Goal: Task Accomplishment & Management: Manage account settings

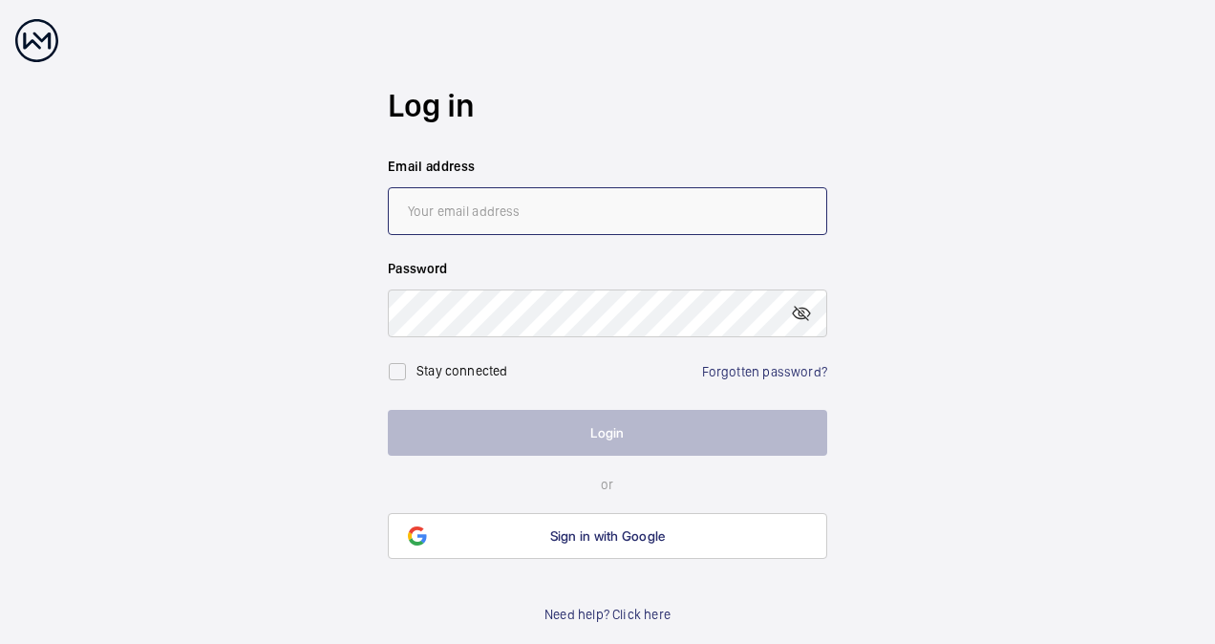
type input "[EMAIL_ADDRESS][DOMAIN_NAME]"
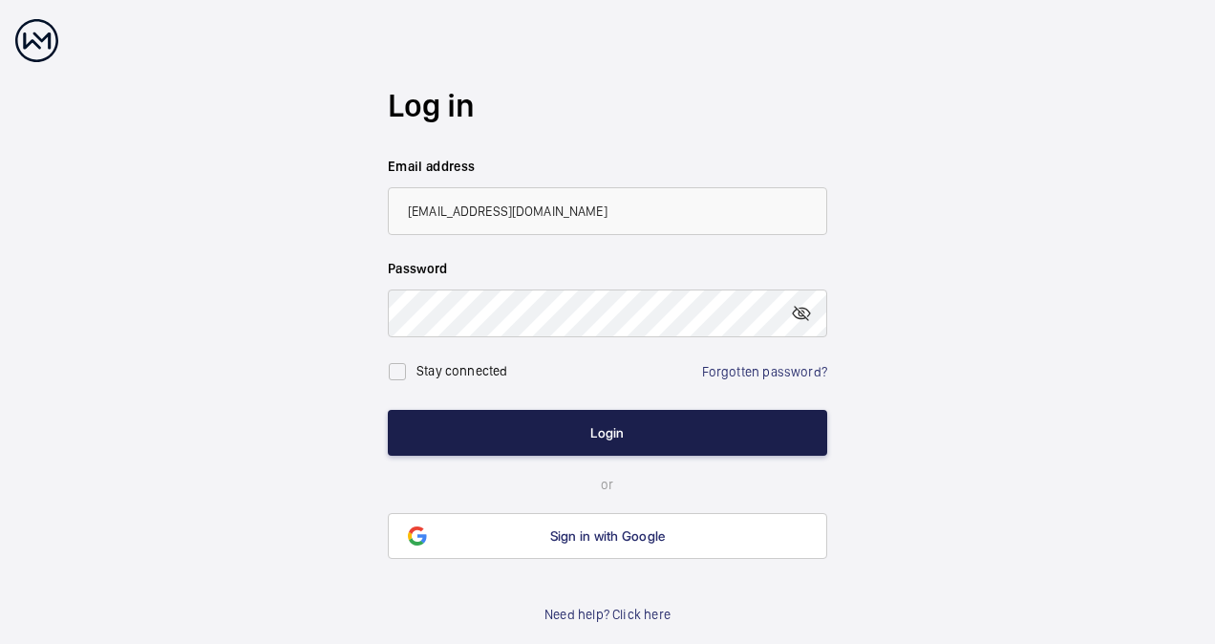
drag, startPoint x: 0, startPoint y: 0, endPoint x: 604, endPoint y: 435, distance: 744.2
click at [604, 435] on button "Login" at bounding box center [607, 433] width 439 height 46
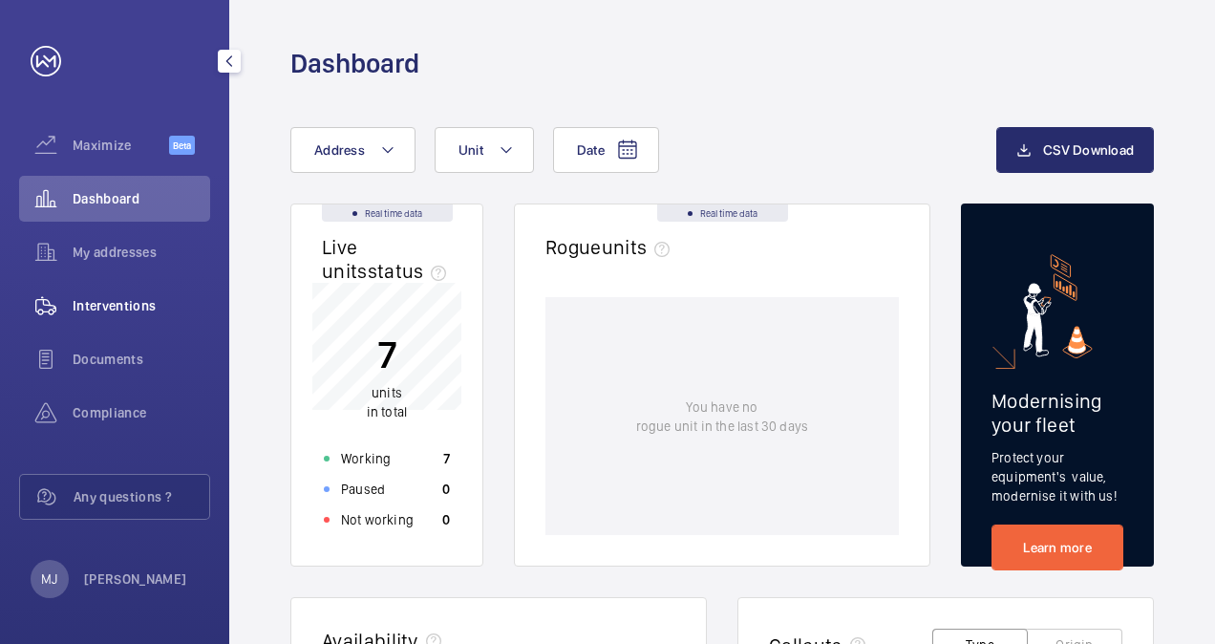
click at [122, 305] on span "Interventions" at bounding box center [142, 305] width 138 height 19
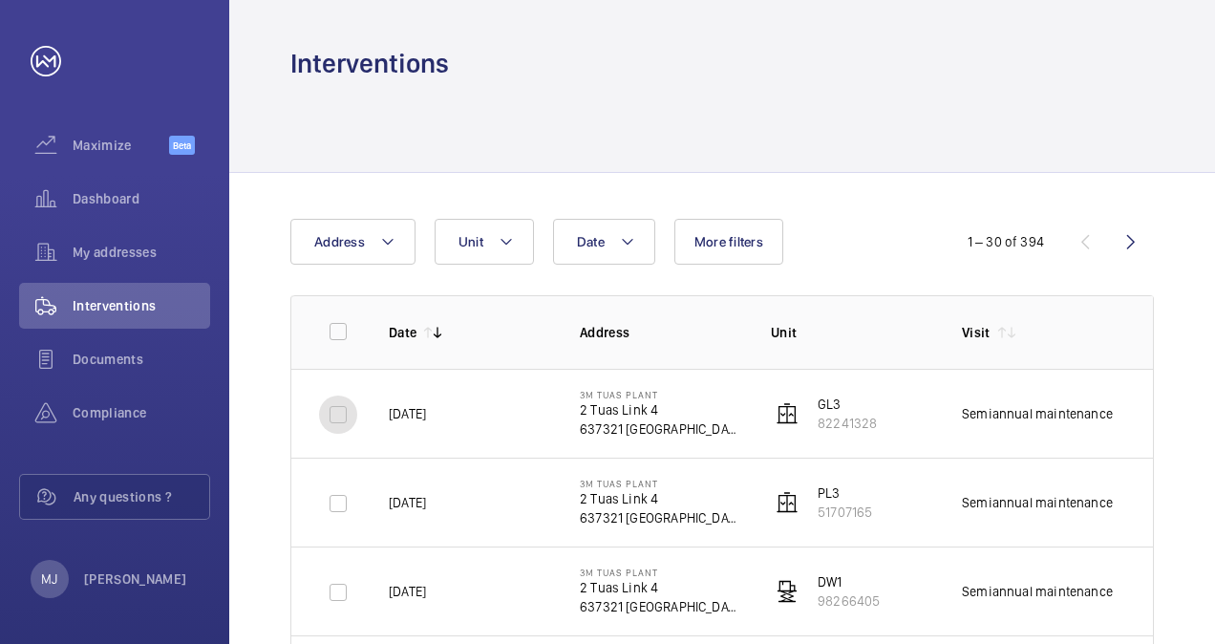
click at [340, 419] on input "checkbox" at bounding box center [338, 414] width 38 height 38
checkbox input "true"
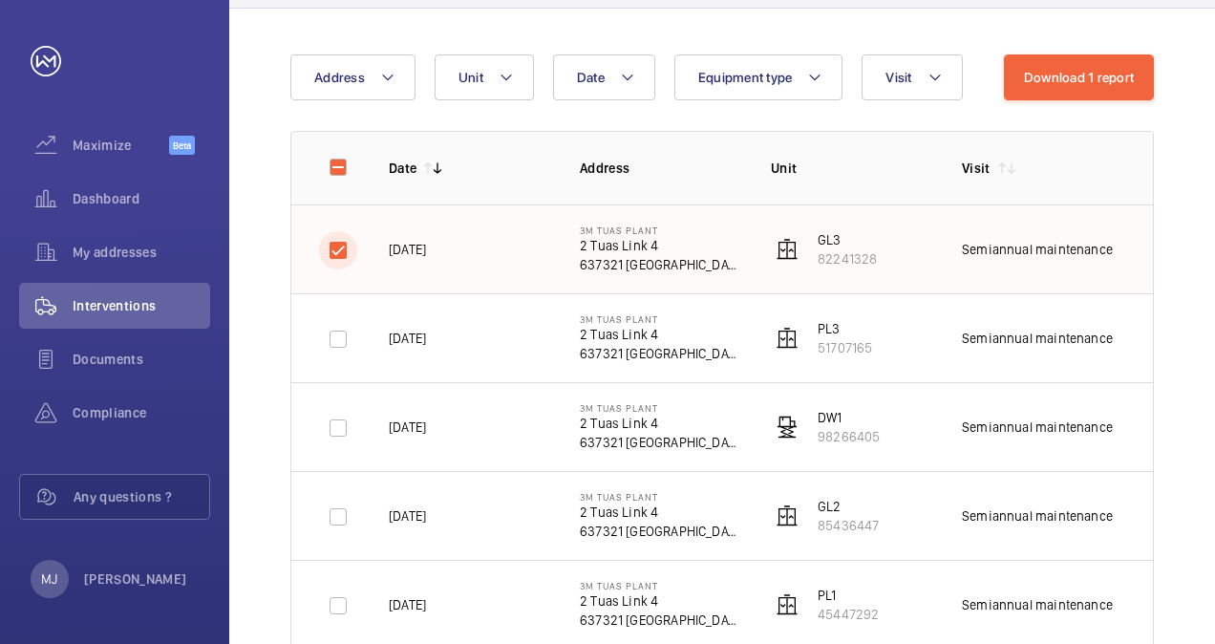
scroll to position [191, 0]
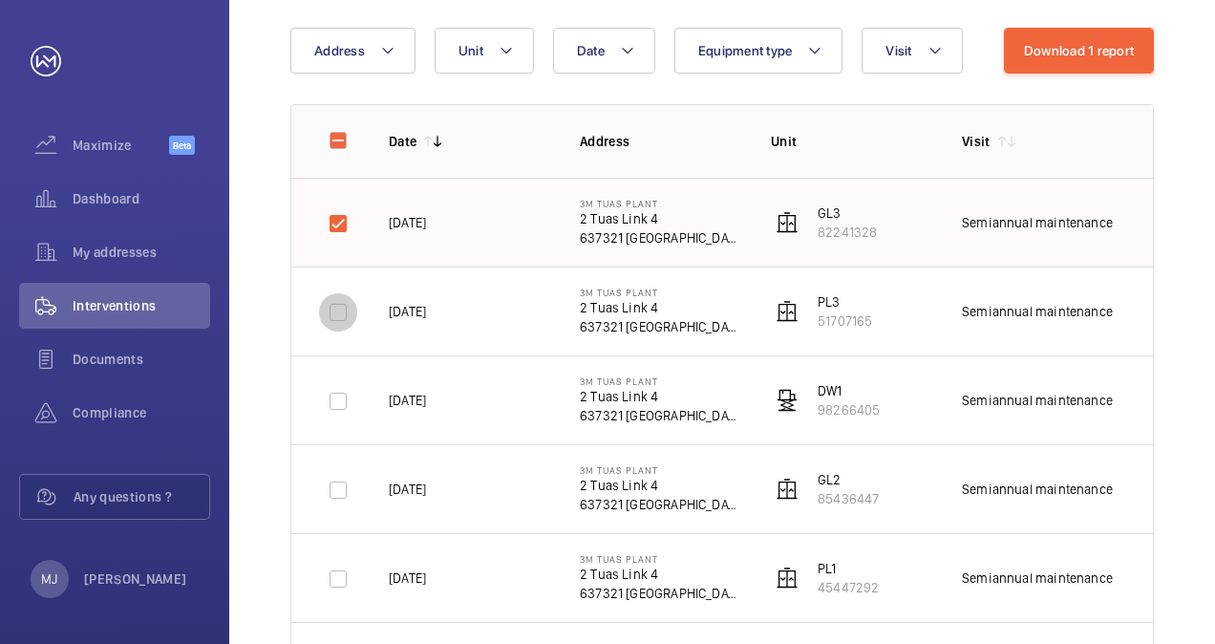
click at [342, 310] on input "checkbox" at bounding box center [338, 312] width 38 height 38
checkbox input "true"
click at [331, 405] on input "checkbox" at bounding box center [338, 401] width 38 height 38
checkbox input "true"
click at [340, 491] on input "checkbox" at bounding box center [338, 490] width 38 height 38
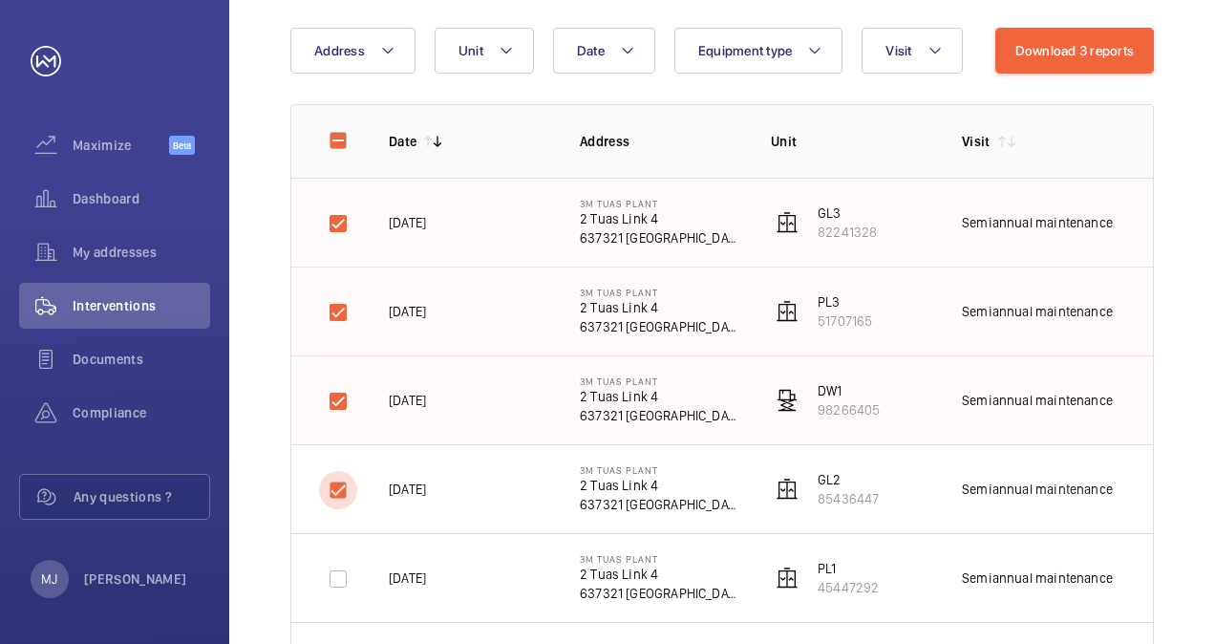
checkbox input "true"
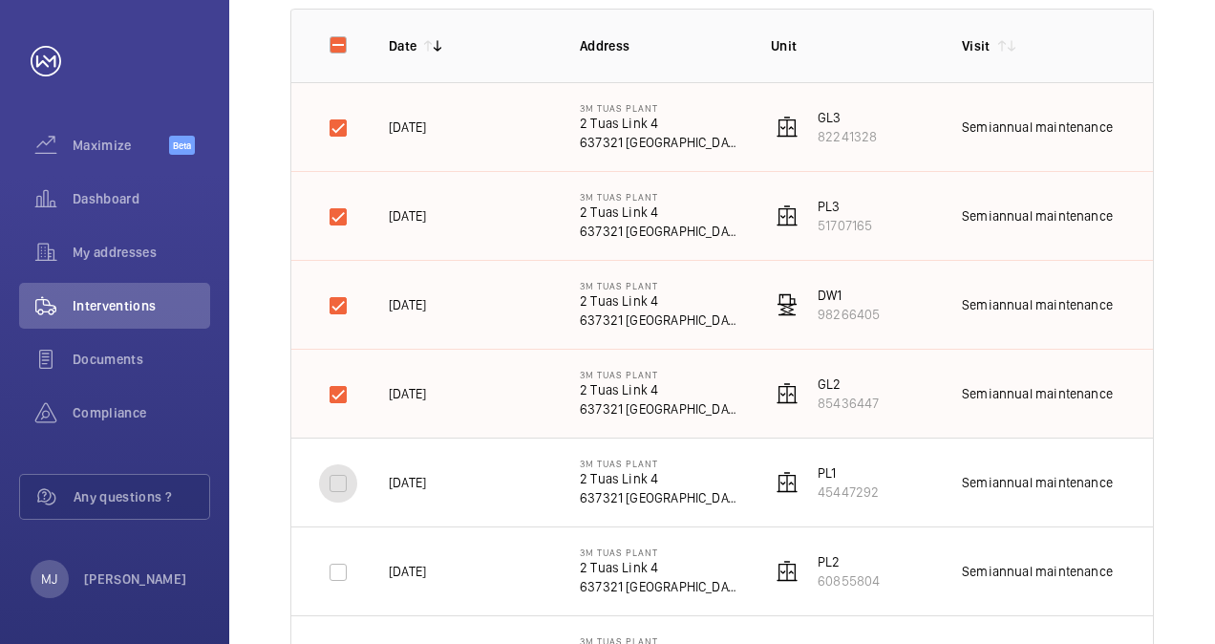
click at [346, 482] on input "checkbox" at bounding box center [338, 483] width 38 height 38
checkbox input "true"
click at [339, 577] on input "checkbox" at bounding box center [338, 572] width 38 height 38
checkbox input "true"
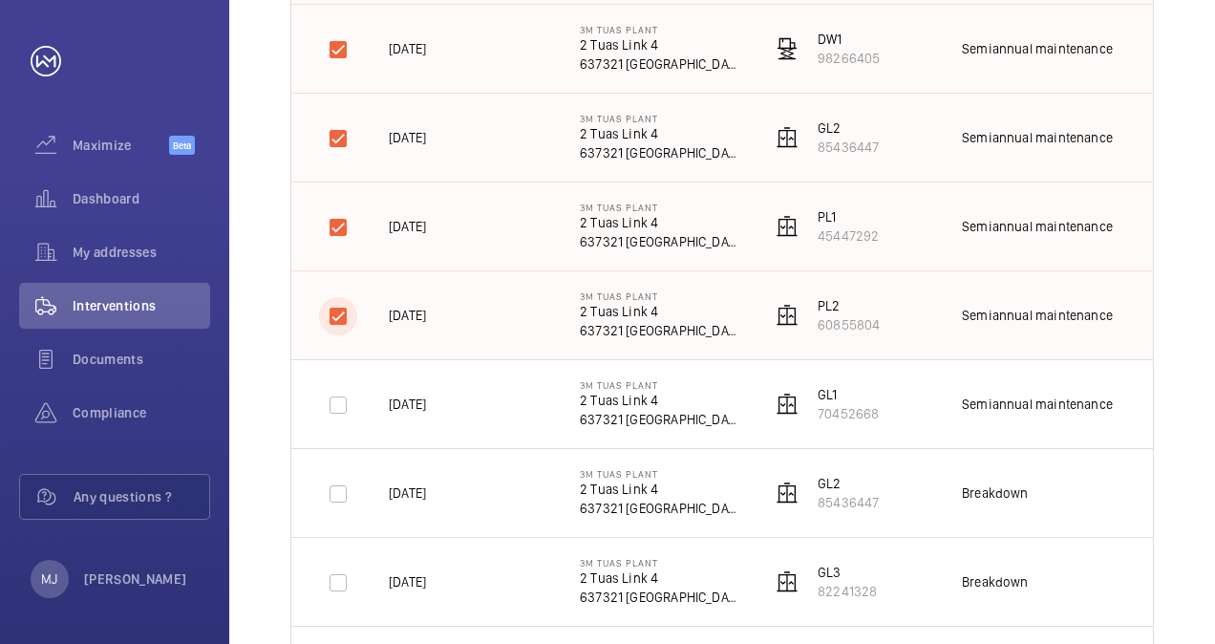
scroll to position [573, 0]
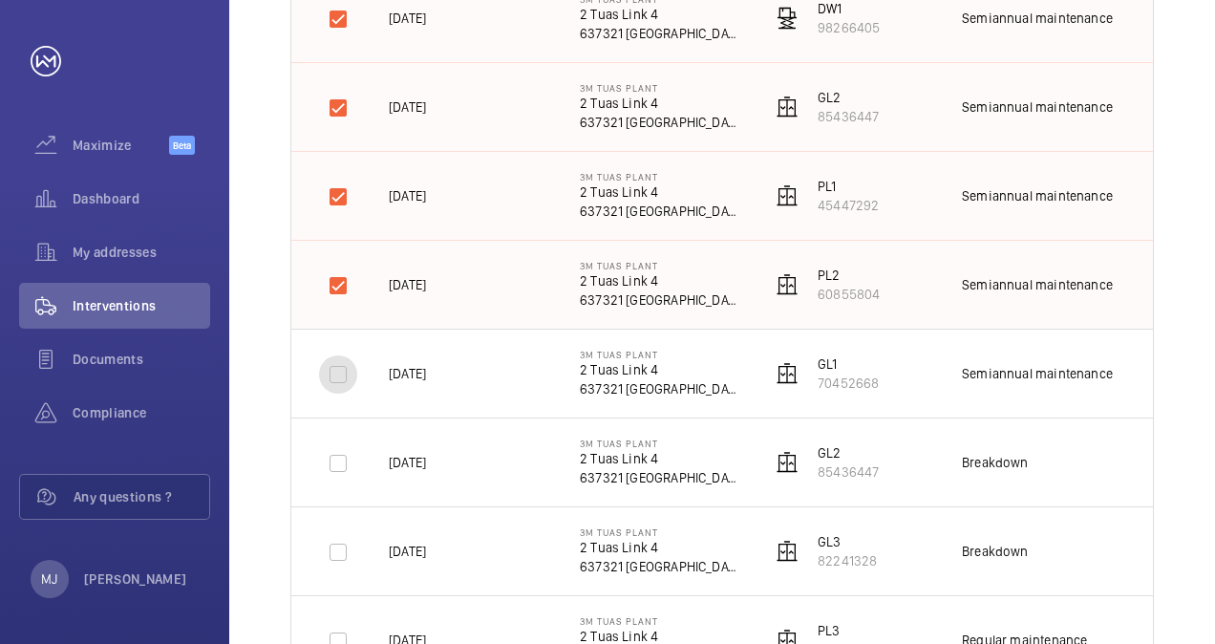
click at [336, 376] on input "checkbox" at bounding box center [338, 374] width 38 height 38
checkbox input "true"
click at [340, 462] on input "checkbox" at bounding box center [338, 463] width 38 height 38
checkbox input "true"
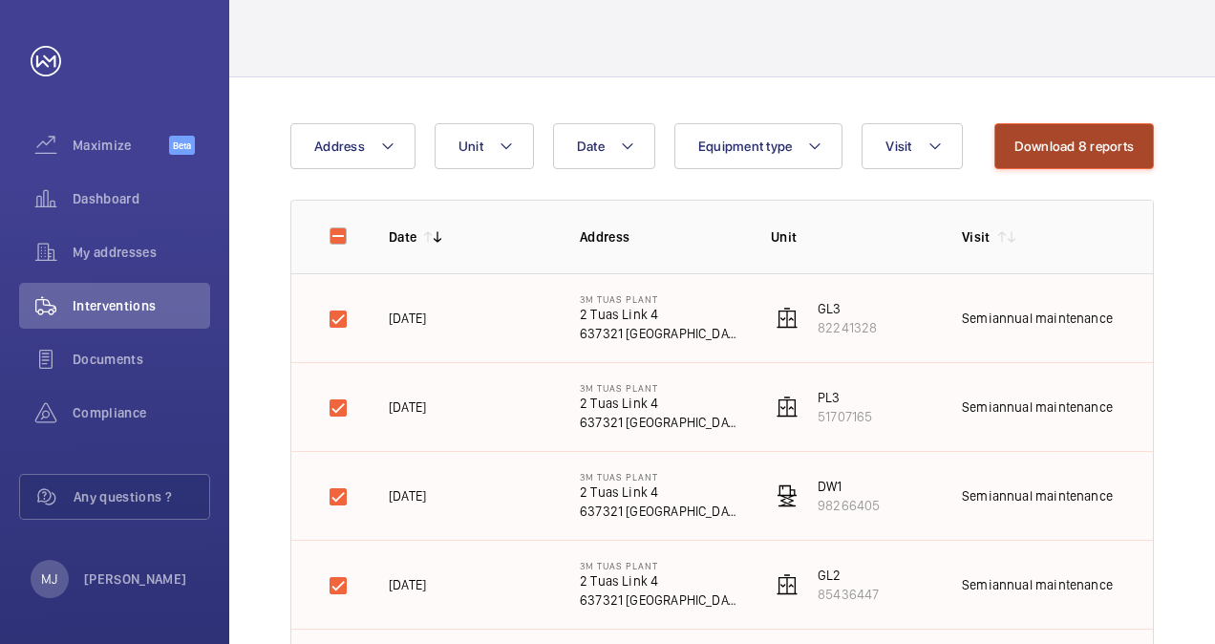
click at [1049, 138] on button "Download 8 reports" at bounding box center [1074, 146] width 160 height 46
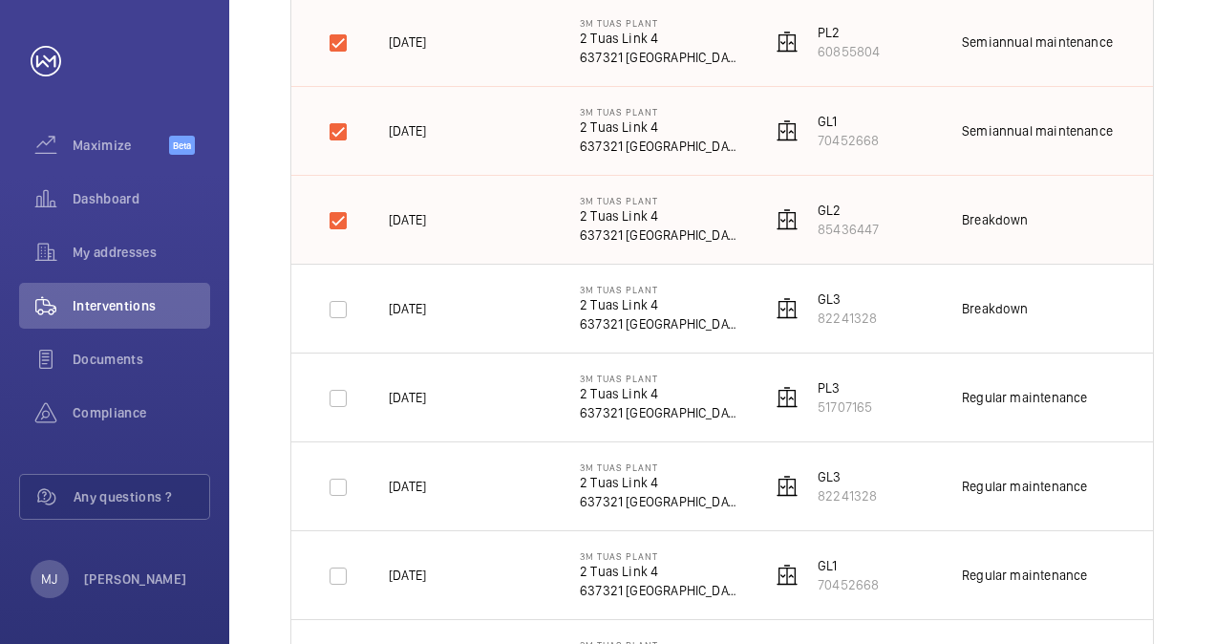
scroll to position [859, 0]
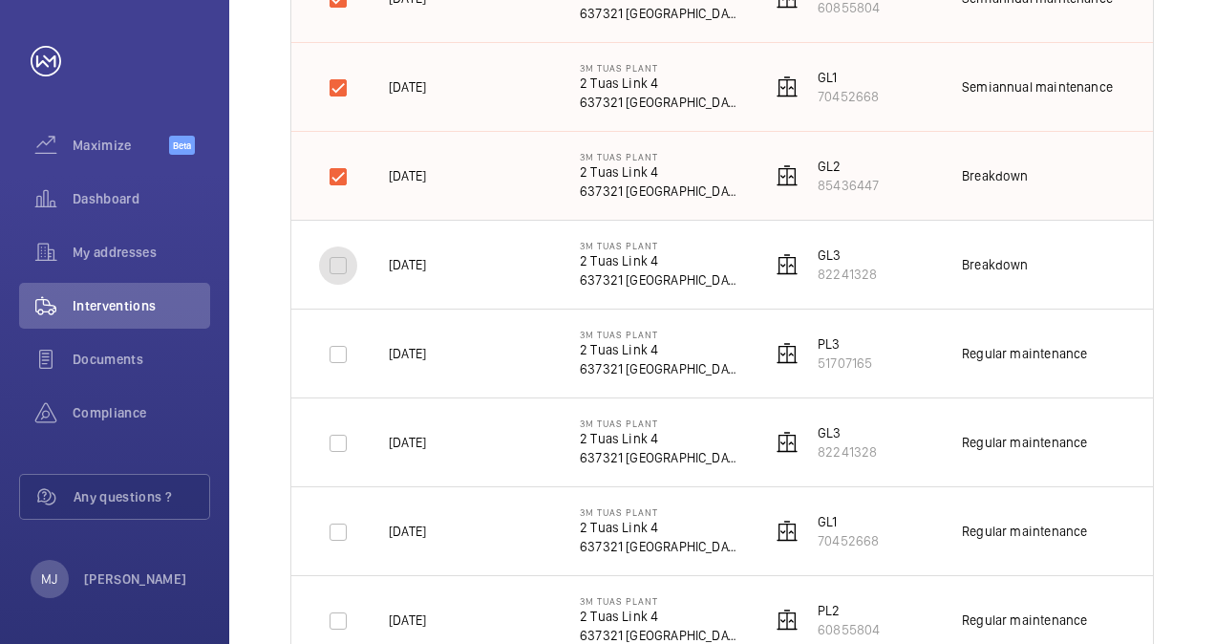
click at [338, 260] on input "checkbox" at bounding box center [338, 265] width 38 height 38
checkbox input "true"
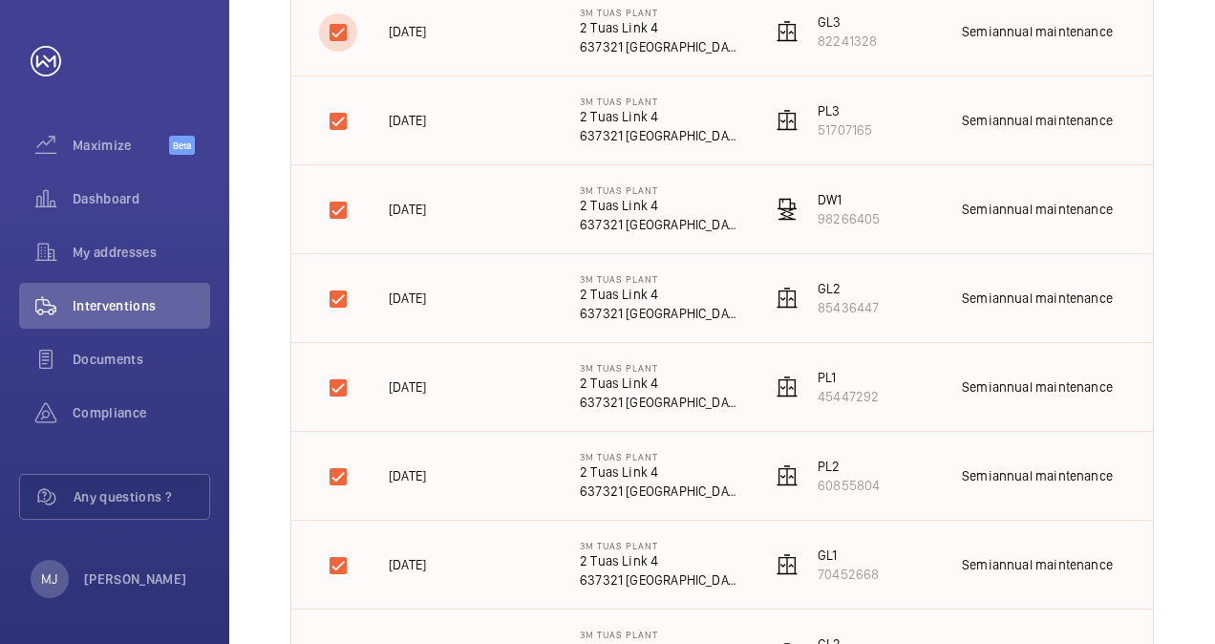
click at [338, 34] on input "checkbox" at bounding box center [338, 32] width 38 height 38
checkbox input "false"
click at [338, 118] on input "checkbox" at bounding box center [338, 121] width 38 height 38
checkbox input "false"
click at [344, 209] on input "checkbox" at bounding box center [338, 210] width 38 height 38
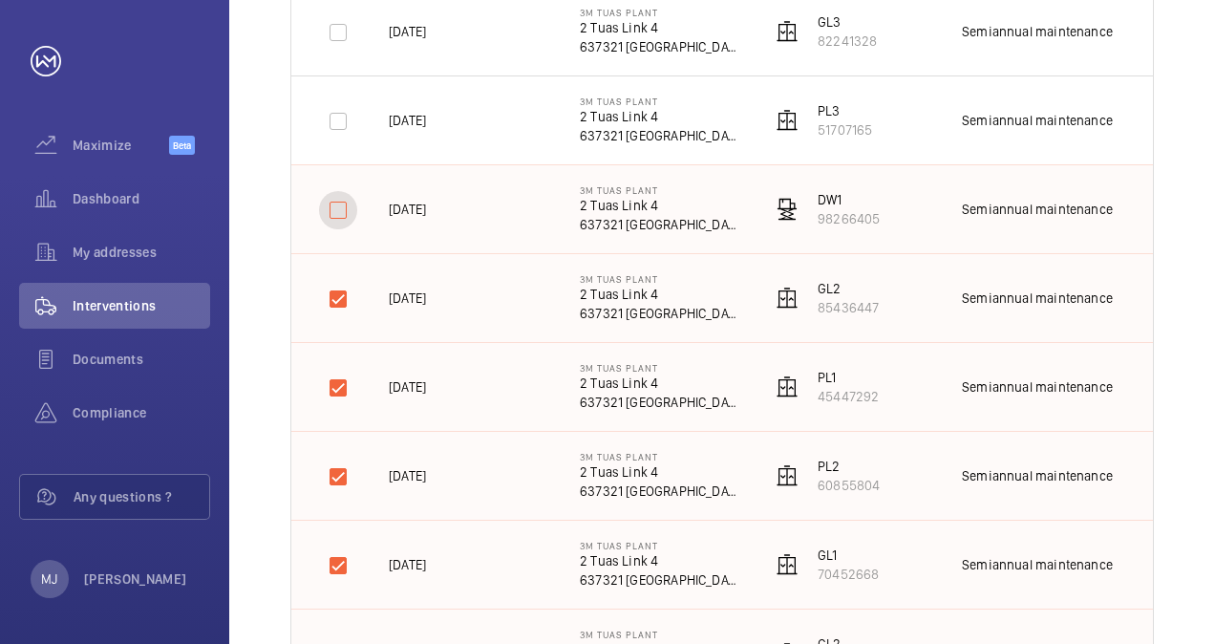
checkbox input "false"
click at [339, 293] on input "checkbox" at bounding box center [338, 299] width 38 height 38
checkbox input "false"
click at [336, 388] on input "checkbox" at bounding box center [338, 388] width 38 height 38
checkbox input "false"
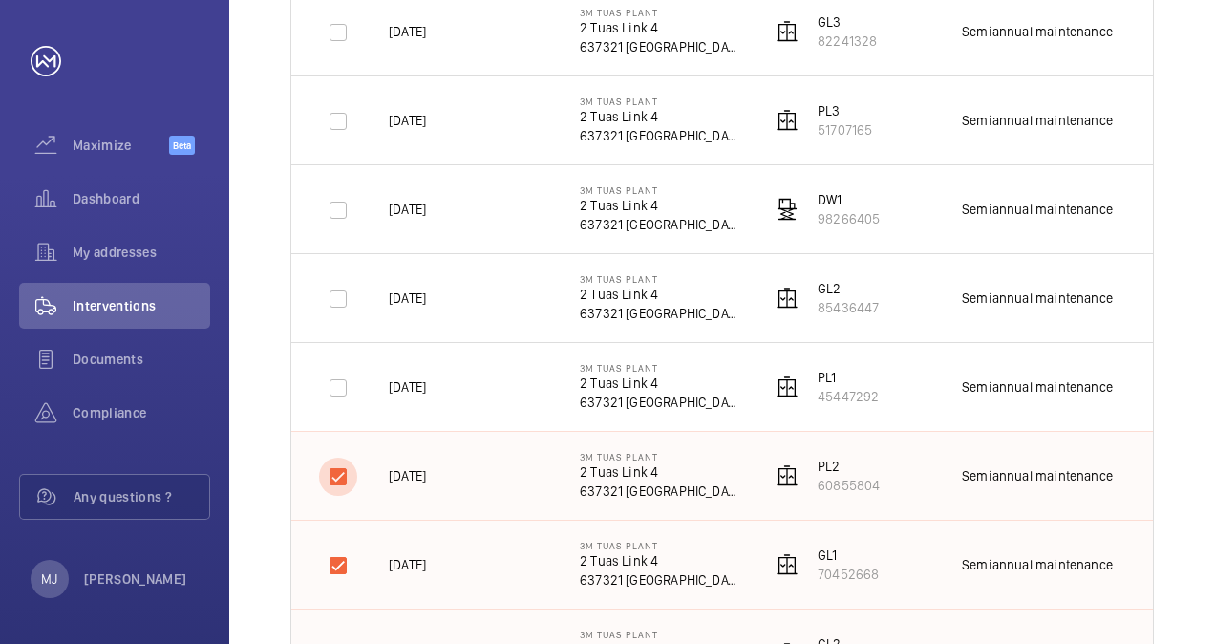
click at [340, 481] on input "checkbox" at bounding box center [338, 476] width 38 height 38
checkbox input "false"
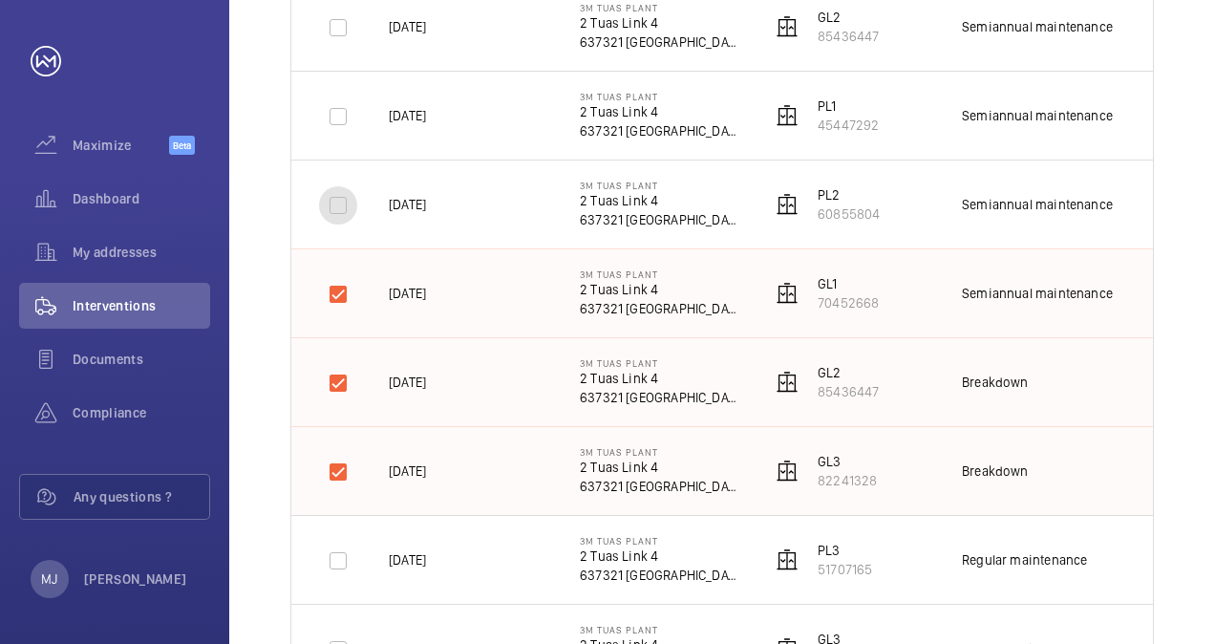
scroll to position [668, 0]
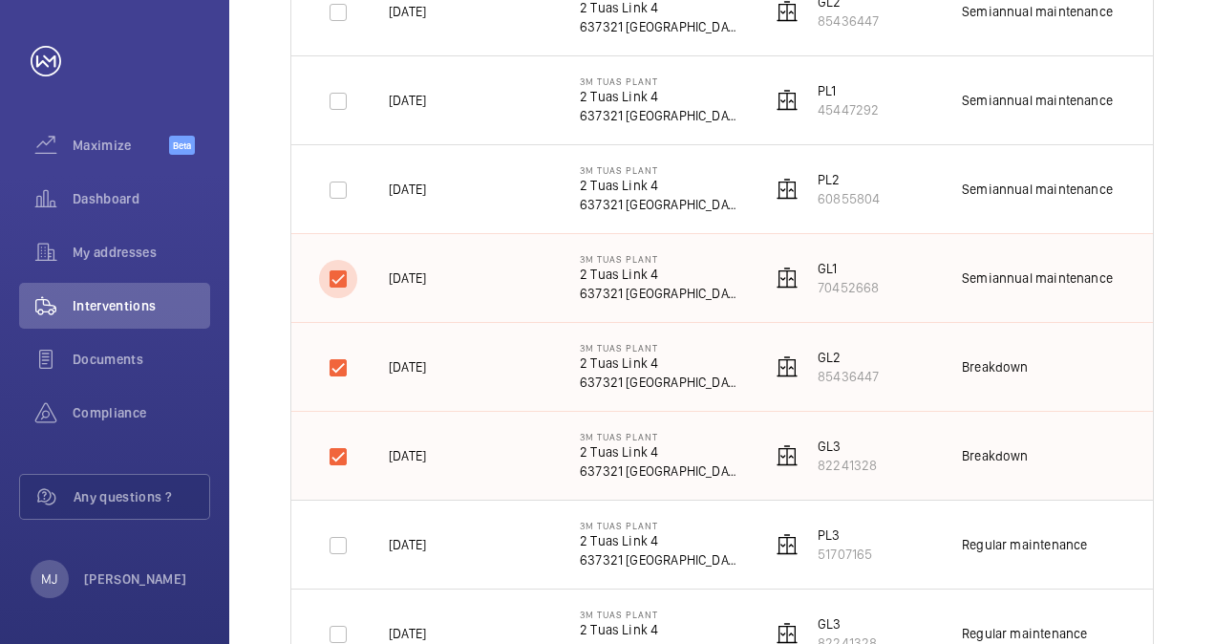
click at [338, 277] on input "checkbox" at bounding box center [338, 279] width 38 height 38
checkbox input "false"
click at [342, 364] on input "checkbox" at bounding box center [338, 368] width 38 height 38
checkbox input "false"
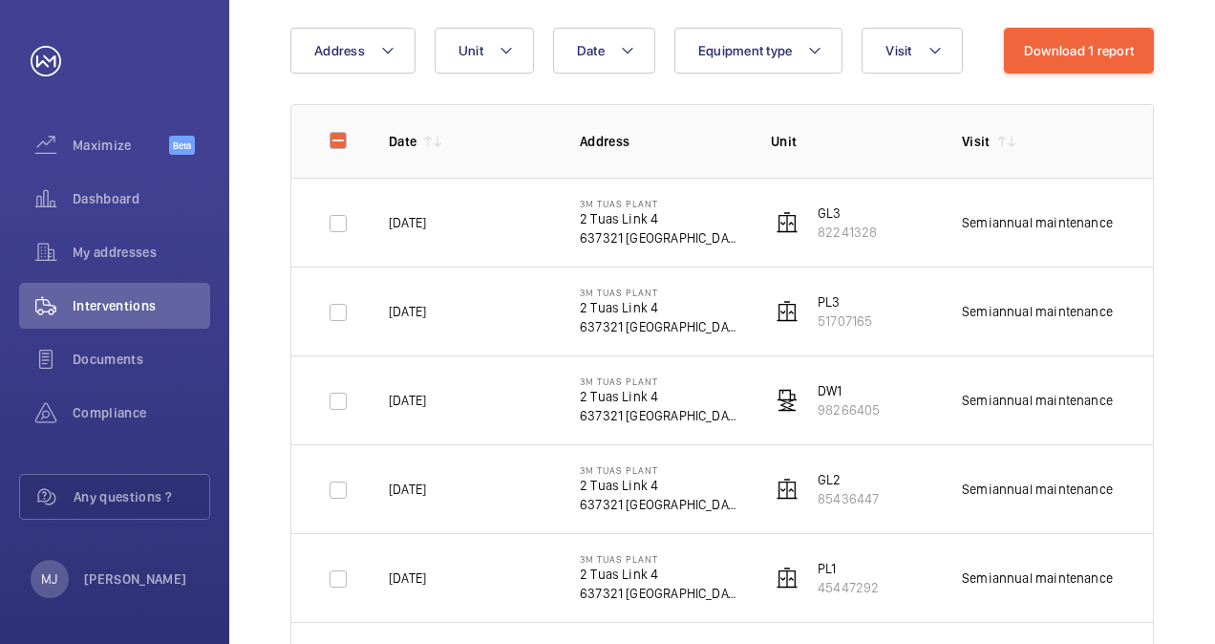
scroll to position [0, 0]
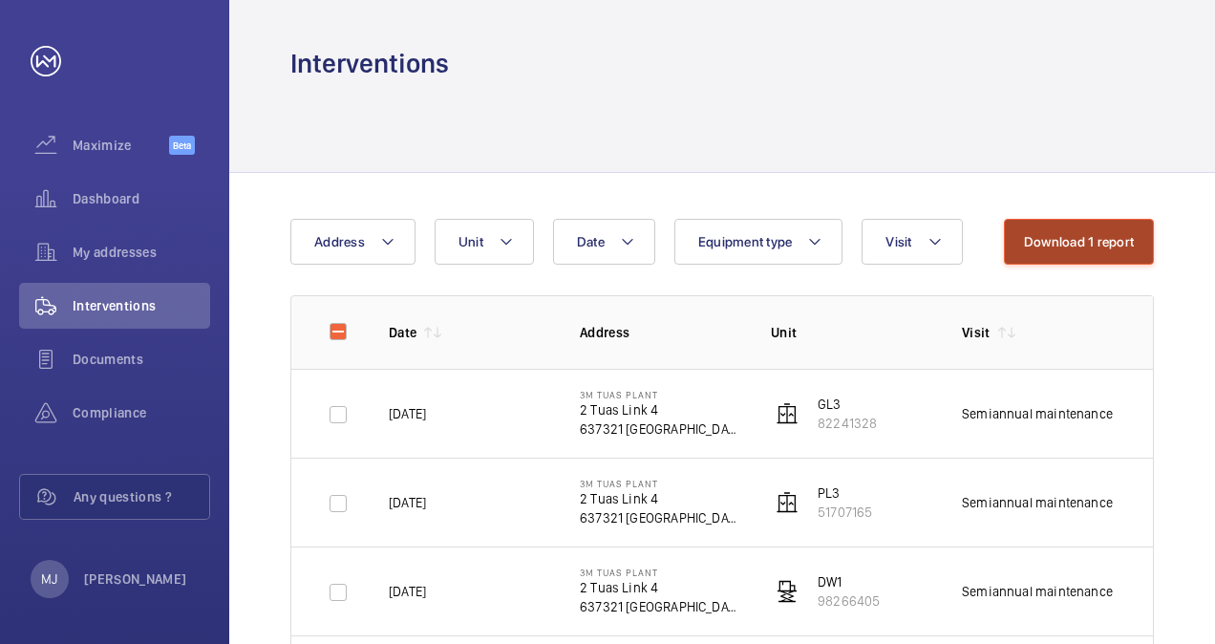
click at [1056, 239] on button "Download 1 report" at bounding box center [1079, 242] width 150 height 46
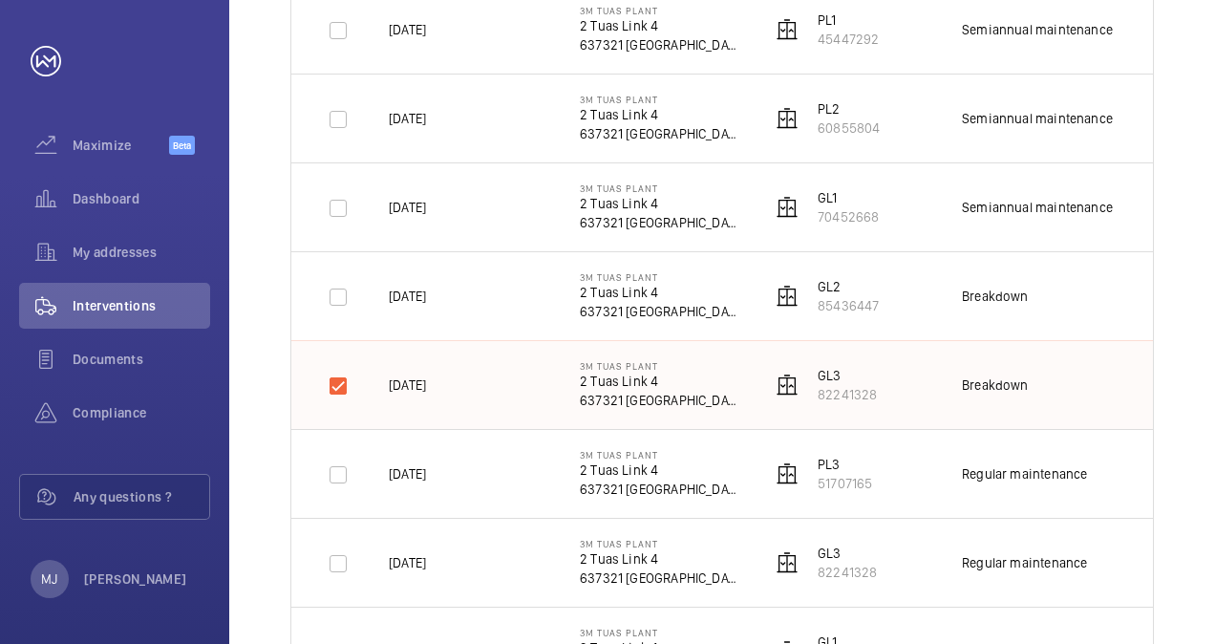
scroll to position [764, 0]
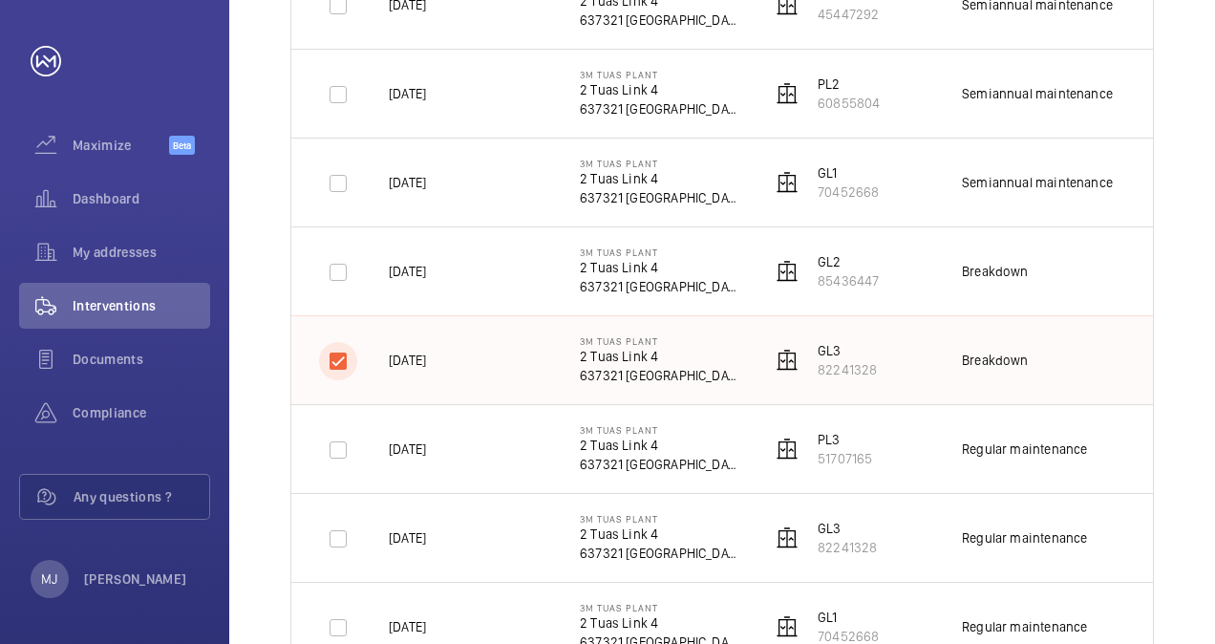
click at [334, 357] on input "checkbox" at bounding box center [338, 361] width 38 height 38
checkbox input "false"
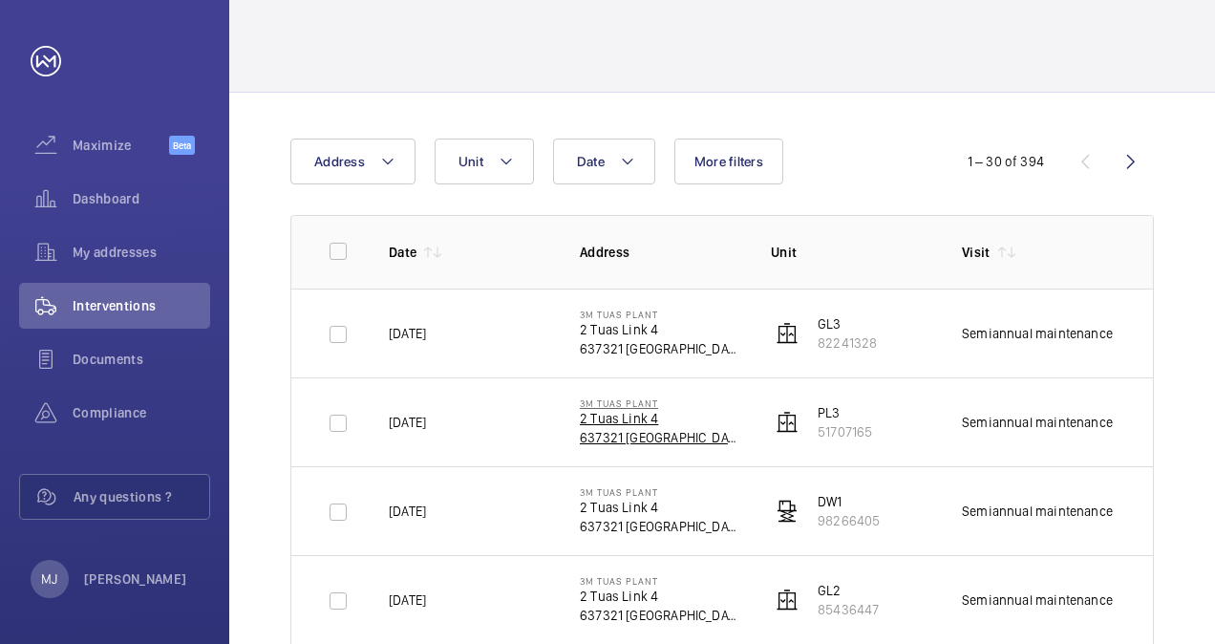
scroll to position [0, 0]
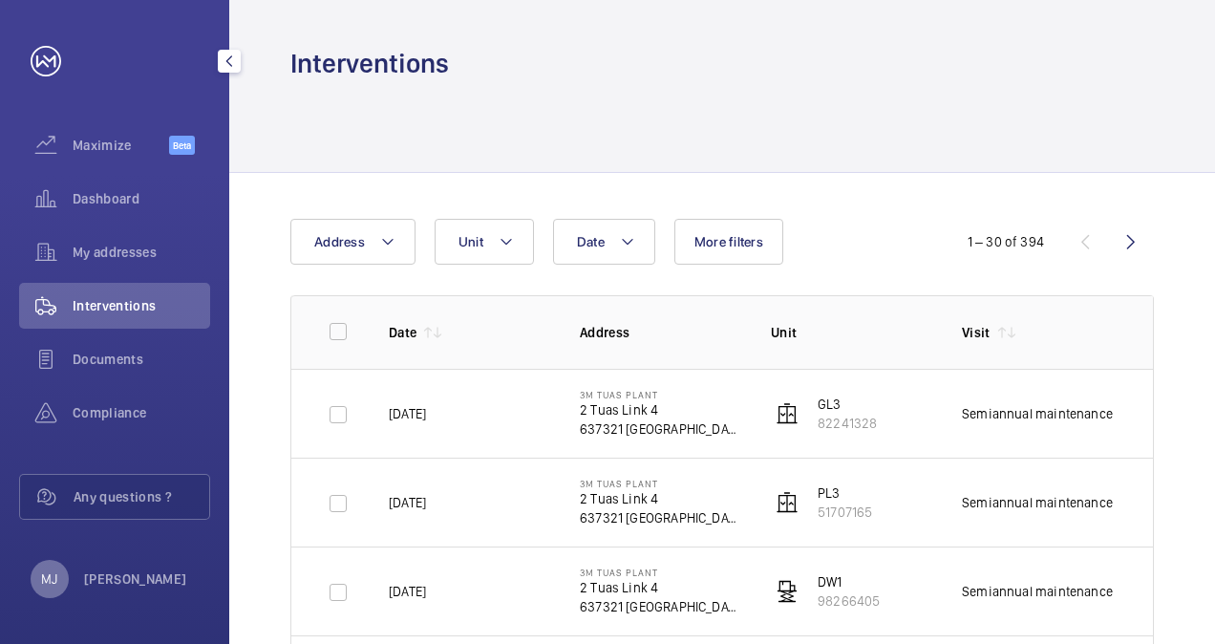
click at [52, 581] on p "MJ" at bounding box center [49, 578] width 16 height 19
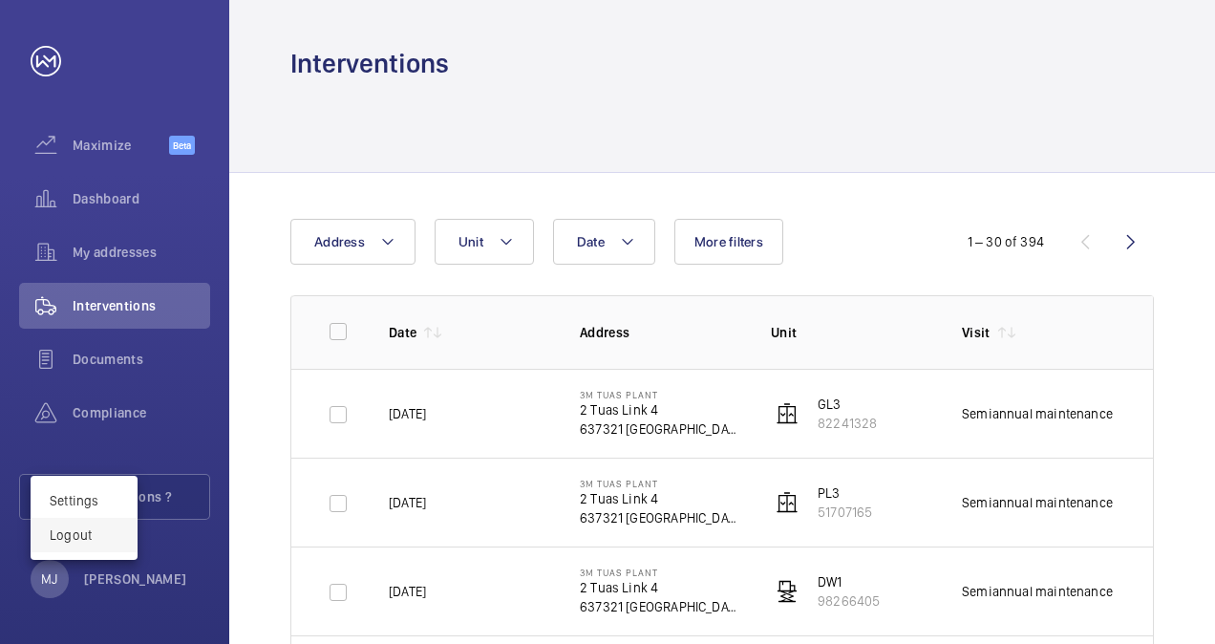
click at [86, 533] on p "Logout" at bounding box center [84, 534] width 69 height 19
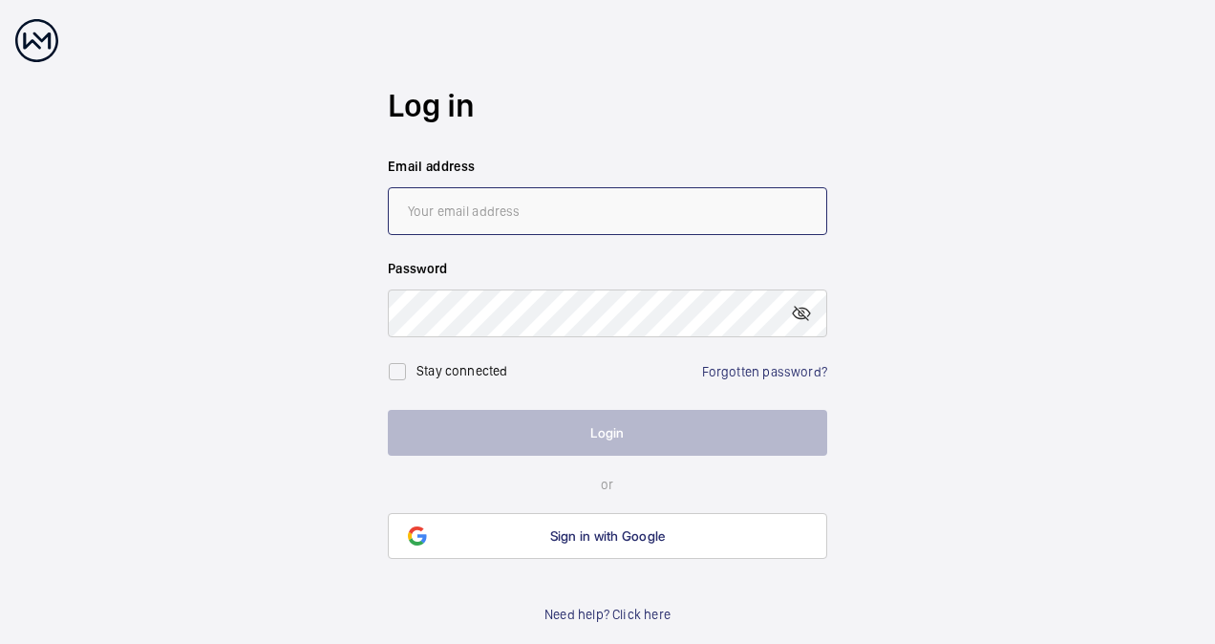
type input "[EMAIL_ADDRESS][DOMAIN_NAME]"
